Goal: Task Accomplishment & Management: Use online tool/utility

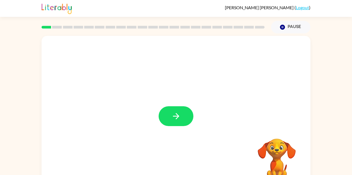
click at [183, 116] on button "button" at bounding box center [175, 116] width 35 height 20
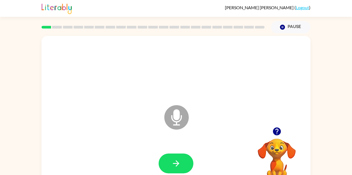
click at [179, 124] on icon at bounding box center [176, 117] width 24 height 24
click at [179, 119] on icon "Microphone The Microphone is here when it is your turn to talk" at bounding box center [203, 124] width 81 height 41
click at [177, 160] on icon "button" at bounding box center [175, 162] width 9 height 9
click at [183, 119] on icon at bounding box center [176, 117] width 24 height 24
drag, startPoint x: 182, startPoint y: 118, endPoint x: 189, endPoint y: 139, distance: 22.1
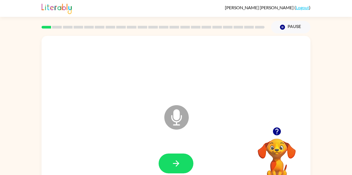
click at [189, 139] on icon "Microphone The Microphone is here when it is your turn to talk" at bounding box center [203, 124] width 81 height 41
click at [171, 166] on icon "button" at bounding box center [175, 162] width 9 height 9
click at [186, 131] on icon "Microphone The Microphone is here when it is your turn to talk" at bounding box center [203, 124] width 81 height 41
click at [179, 116] on icon "Microphone The Microphone is here when it is your turn to talk" at bounding box center [203, 124] width 81 height 41
click at [269, 130] on div at bounding box center [276, 131] width 54 height 14
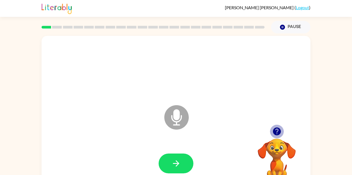
click at [279, 132] on icon "button" at bounding box center [276, 131] width 8 height 8
click at [180, 121] on icon at bounding box center [176, 117] width 24 height 24
click at [170, 124] on icon at bounding box center [176, 117] width 24 height 24
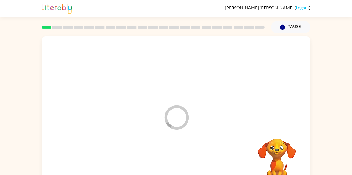
click at [143, 133] on div "Loader Your response is being sent to our graders" at bounding box center [176, 113] width 269 height 155
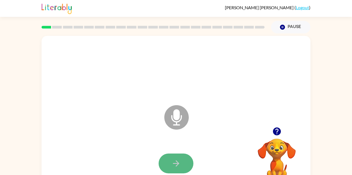
click at [189, 165] on button "button" at bounding box center [175, 163] width 35 height 20
click at [186, 81] on div at bounding box center [176, 69] width 258 height 44
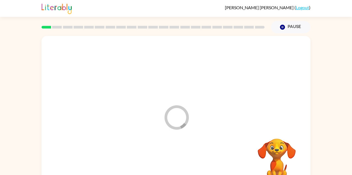
drag, startPoint x: 187, startPoint y: 81, endPoint x: 167, endPoint y: 84, distance: 19.7
click at [167, 84] on div at bounding box center [176, 69] width 258 height 44
click at [173, 83] on div at bounding box center [176, 69] width 258 height 44
drag, startPoint x: 173, startPoint y: 83, endPoint x: 172, endPoint y: 74, distance: 9.5
click at [172, 74] on div at bounding box center [176, 69] width 258 height 44
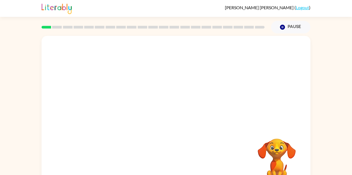
click at [172, 73] on div at bounding box center [176, 69] width 258 height 44
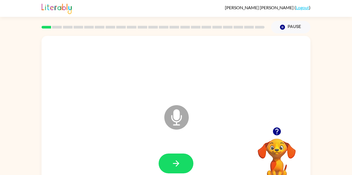
click at [170, 134] on icon "Microphone The Microphone is here when it is your turn to talk" at bounding box center [203, 124] width 81 height 41
click at [175, 157] on button "button" at bounding box center [175, 163] width 35 height 20
click at [82, 139] on div "Microphone The Microphone is here when it is your turn to talk" at bounding box center [176, 113] width 269 height 155
click at [83, 139] on div "Microphone The Microphone is here when it is your turn to talk" at bounding box center [176, 113] width 269 height 155
click at [171, 165] on icon "button" at bounding box center [175, 162] width 9 height 9
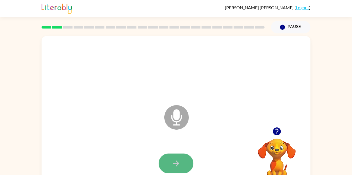
click at [171, 169] on button "button" at bounding box center [175, 163] width 35 height 20
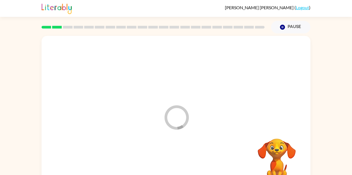
click at [171, 169] on div at bounding box center [176, 163] width 258 height 44
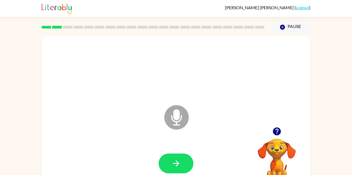
click at [176, 121] on icon "Microphone The Microphone is here when it is your turn to talk" at bounding box center [203, 124] width 81 height 41
click at [164, 163] on button "button" at bounding box center [175, 163] width 35 height 20
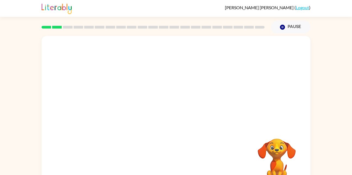
click at [162, 160] on div at bounding box center [176, 163] width 258 height 44
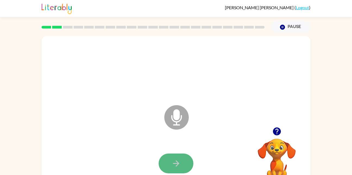
click at [189, 159] on button "button" at bounding box center [175, 163] width 35 height 20
click at [188, 164] on button "button" at bounding box center [175, 163] width 35 height 20
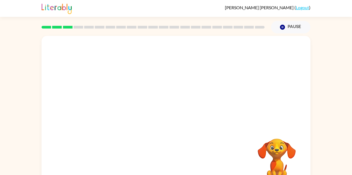
scroll to position [2, 0]
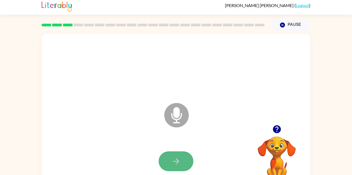
click at [170, 156] on button "button" at bounding box center [175, 161] width 35 height 20
click at [182, 156] on button "button" at bounding box center [175, 161] width 35 height 20
click at [183, 158] on button "button" at bounding box center [175, 161] width 35 height 20
drag, startPoint x: 174, startPoint y: 159, endPoint x: 171, endPoint y: 162, distance: 4.8
click at [171, 162] on button "button" at bounding box center [175, 161] width 35 height 20
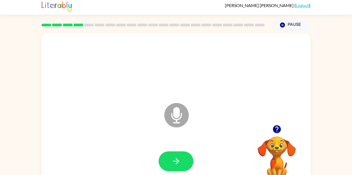
click at [175, 161] on icon "button" at bounding box center [175, 160] width 9 height 9
click at [174, 158] on icon "button" at bounding box center [175, 160] width 9 height 9
click at [186, 156] on button "button" at bounding box center [175, 161] width 35 height 20
click at [183, 156] on button "button" at bounding box center [175, 161] width 35 height 20
click at [171, 157] on icon "button" at bounding box center [175, 160] width 9 height 9
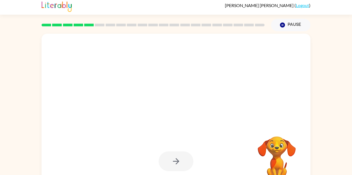
drag, startPoint x: 172, startPoint y: 166, endPoint x: 170, endPoint y: 151, distance: 15.0
click at [170, 151] on div at bounding box center [176, 161] width 258 height 44
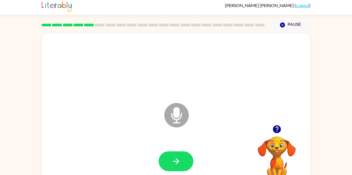
click at [170, 151] on div at bounding box center [176, 161] width 258 height 44
click at [181, 166] on button "button" at bounding box center [175, 161] width 35 height 20
click at [182, 163] on button "button" at bounding box center [175, 161] width 35 height 20
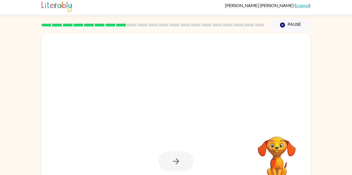
click at [169, 156] on div at bounding box center [175, 161] width 35 height 20
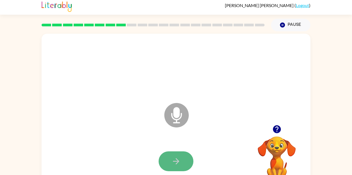
click at [167, 154] on button "button" at bounding box center [175, 161] width 35 height 20
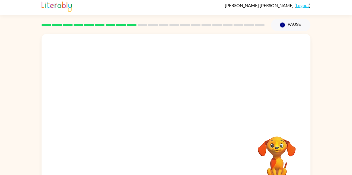
click at [279, 151] on video "Your browser must support playing .mp4 files to use Literably. Please try using…" at bounding box center [276, 155] width 54 height 54
click at [277, 142] on video "Your browser must support playing .mp4 files to use Literably. Please try using…" at bounding box center [276, 155] width 54 height 54
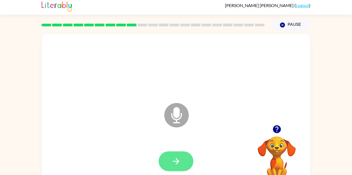
click at [182, 165] on button "button" at bounding box center [175, 161] width 35 height 20
click at [172, 167] on button "button" at bounding box center [175, 161] width 35 height 20
click at [171, 167] on button "button" at bounding box center [175, 161] width 35 height 20
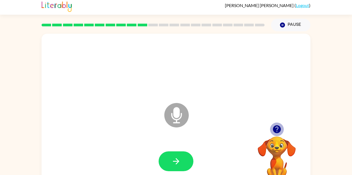
click at [279, 131] on icon "button" at bounding box center [276, 129] width 8 height 8
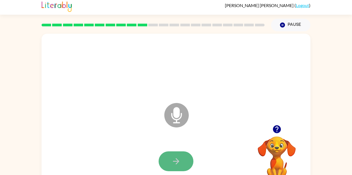
click at [183, 157] on button "button" at bounding box center [175, 161] width 35 height 20
click at [181, 158] on button "button" at bounding box center [175, 161] width 35 height 20
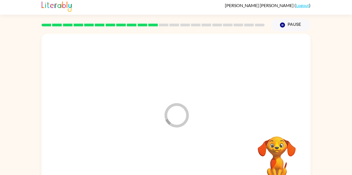
click at [181, 158] on div at bounding box center [176, 161] width 258 height 44
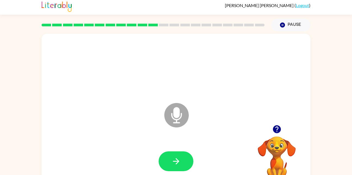
click at [181, 158] on button "button" at bounding box center [175, 161] width 35 height 20
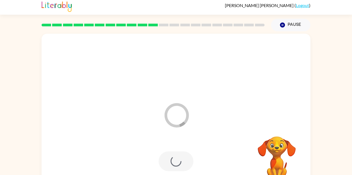
click at [181, 158] on div at bounding box center [175, 161] width 35 height 20
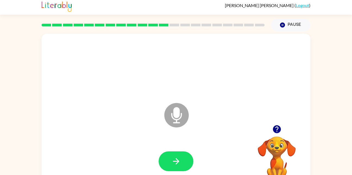
click at [5, 41] on div "Microphone The Microphone is here when it is your turn to talk Your browser mus…" at bounding box center [176, 109] width 352 height 157
click at [161, 116] on div "Microphone The Microphone is here when it is your turn to talk" at bounding box center [176, 111] width 269 height 155
click at [174, 154] on button "button" at bounding box center [175, 161] width 35 height 20
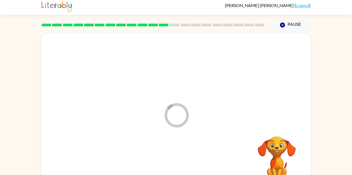
click at [174, 154] on div at bounding box center [176, 161] width 258 height 44
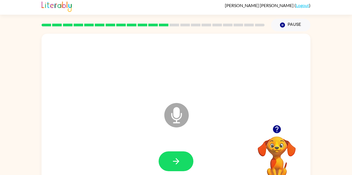
drag, startPoint x: 174, startPoint y: 154, endPoint x: 174, endPoint y: 157, distance: 3.5
click at [174, 157] on icon "button" at bounding box center [175, 160] width 9 height 9
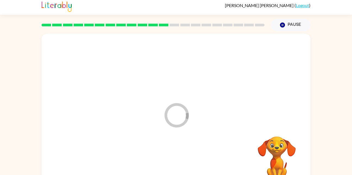
click at [174, 157] on div at bounding box center [176, 161] width 258 height 44
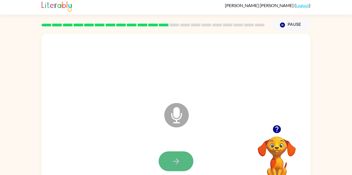
click at [179, 160] on icon "button" at bounding box center [175, 160] width 9 height 9
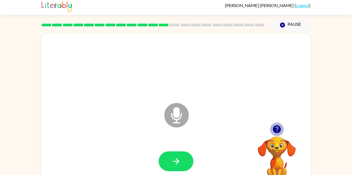
click at [277, 133] on icon "button" at bounding box center [276, 128] width 9 height 9
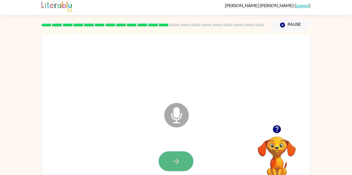
click at [173, 153] on button "button" at bounding box center [175, 161] width 35 height 20
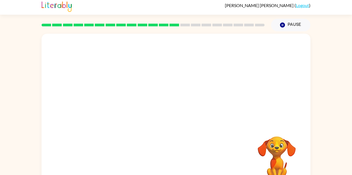
click at [172, 149] on div "Your browser must support playing .mp4 files to use Literably. Please try using…" at bounding box center [176, 111] width 269 height 155
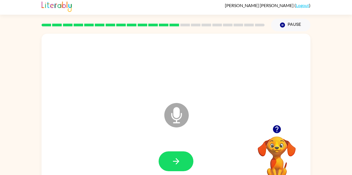
click at [278, 128] on icon "button" at bounding box center [276, 129] width 8 height 8
click at [186, 161] on button "button" at bounding box center [175, 161] width 35 height 20
click at [180, 164] on icon "button" at bounding box center [175, 160] width 9 height 9
click at [275, 160] on video "Your browser must support playing .mp4 files to use Literably. Please try using…" at bounding box center [276, 155] width 54 height 54
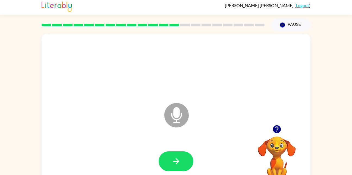
drag, startPoint x: 275, startPoint y: 160, endPoint x: 282, endPoint y: 155, distance: 9.1
click at [282, 155] on video "Your browser must support playing .mp4 files to use Literably. Please try using…" at bounding box center [276, 155] width 54 height 54
drag, startPoint x: 291, startPoint y: 144, endPoint x: 279, endPoint y: 152, distance: 15.0
click at [279, 152] on video "Your browser must support playing .mp4 files to use Literably. Please try using…" at bounding box center [276, 155] width 54 height 54
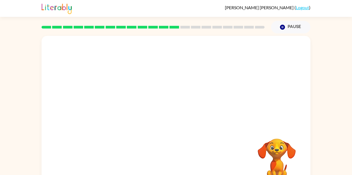
click at [35, 62] on div "Your browser must support playing .mp4 files to use Literably. Please try using…" at bounding box center [176, 111] width 352 height 157
